Goal: Information Seeking & Learning: Find specific fact

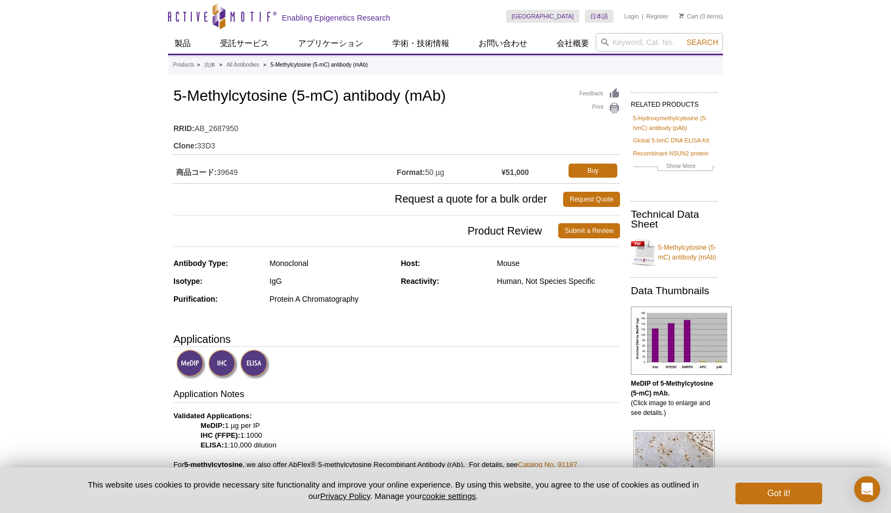
click at [205, 146] on td "Clone: 33D3" at bounding box center [396, 142] width 447 height 17
click at [229, 175] on td "商品コード: 39649" at bounding box center [284, 171] width 223 height 20
copy td "39649"
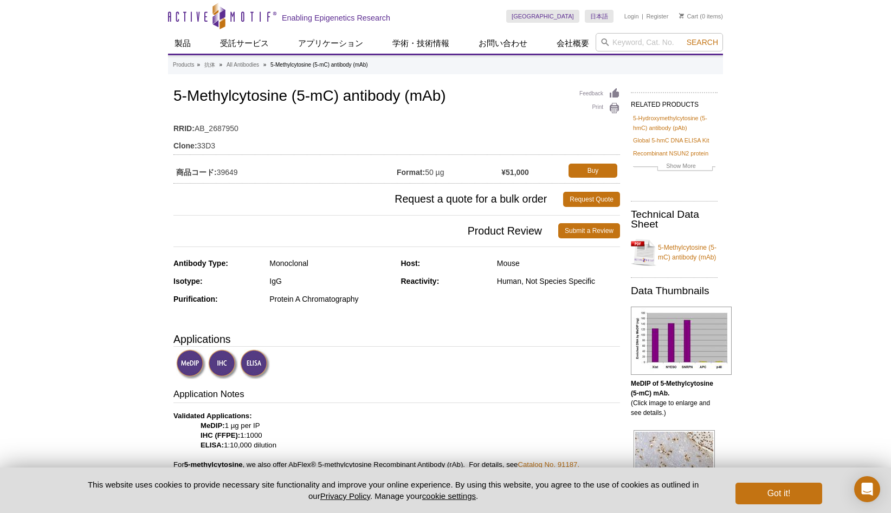
click at [176, 98] on h1 "5-Methylcytosine (5-mC) antibody (mAb)" at bounding box center [396, 97] width 447 height 18
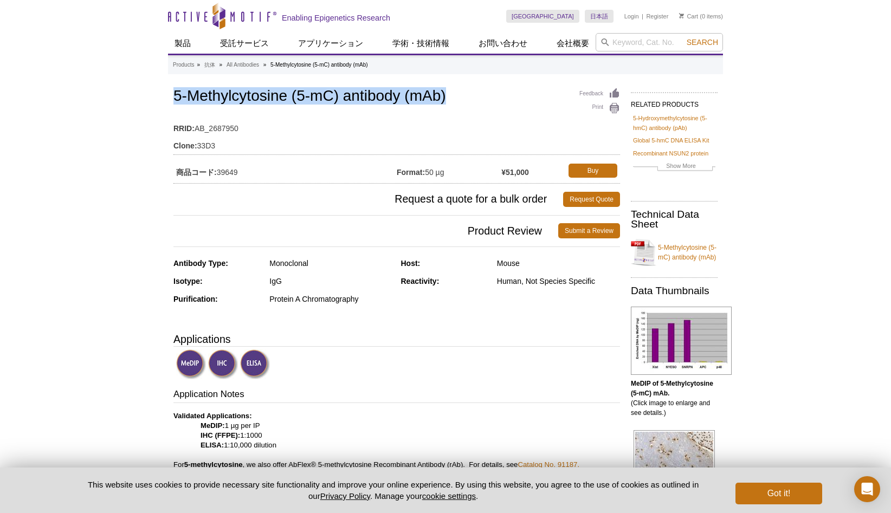
drag, startPoint x: 172, startPoint y: 98, endPoint x: 460, endPoint y: 101, distance: 287.3
copy h1 "5-Methylcytosine (5-mC) antibody (mAb)"
